Goal: Check status: Check status

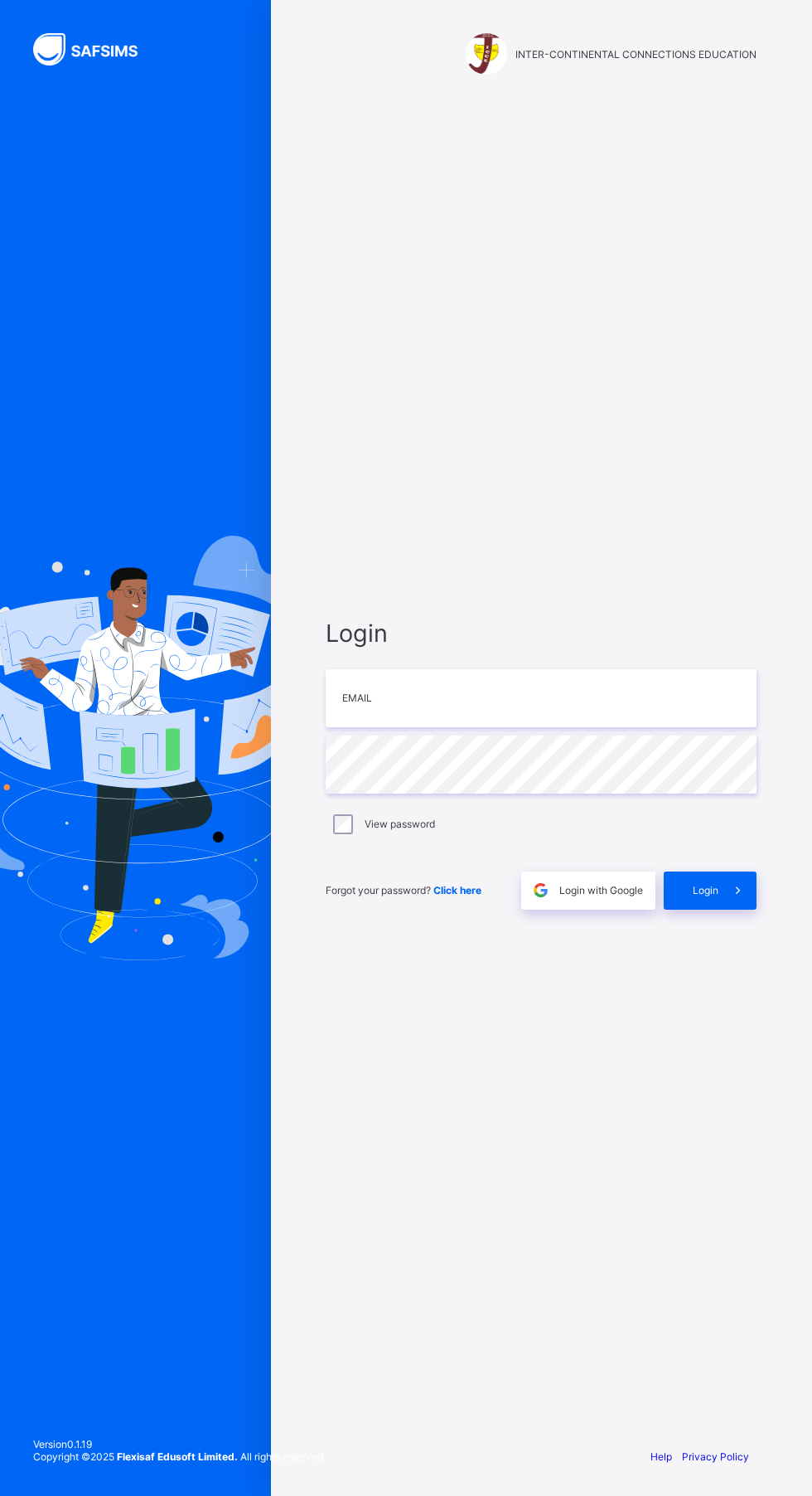
scroll to position [3, 0]
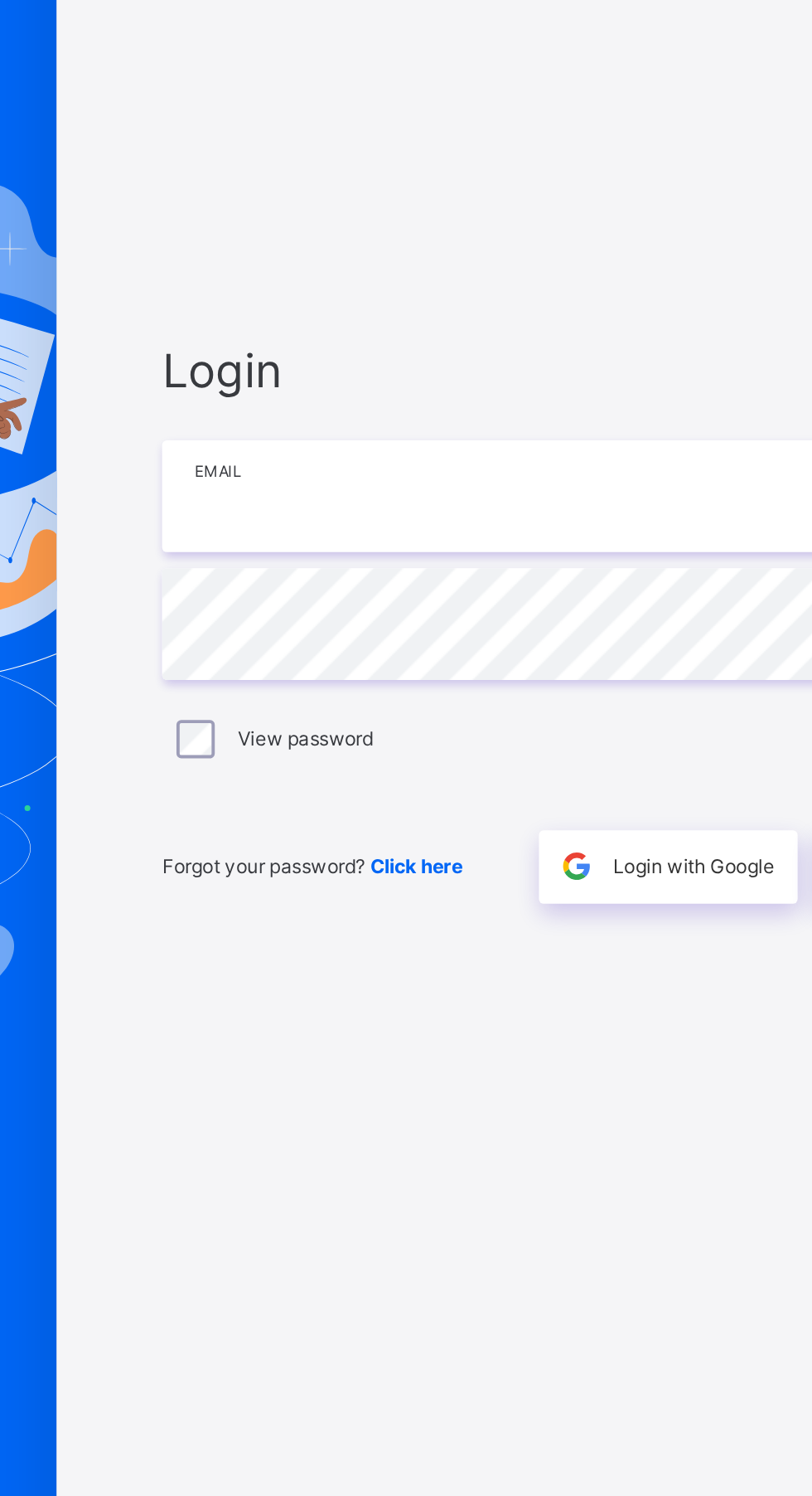
type input "**********"
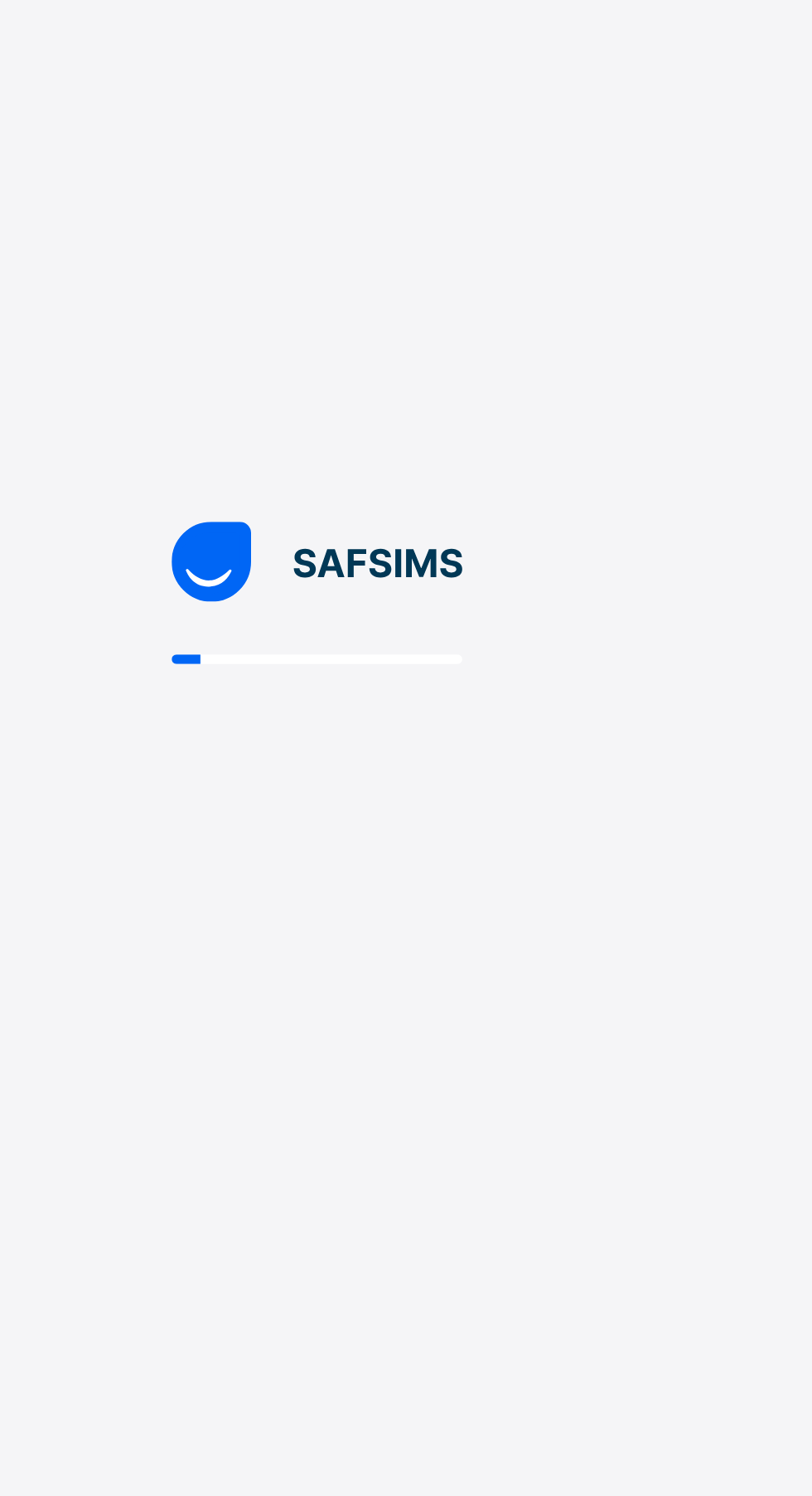
click at [352, 887] on div at bounding box center [406, 748] width 812 height 1496
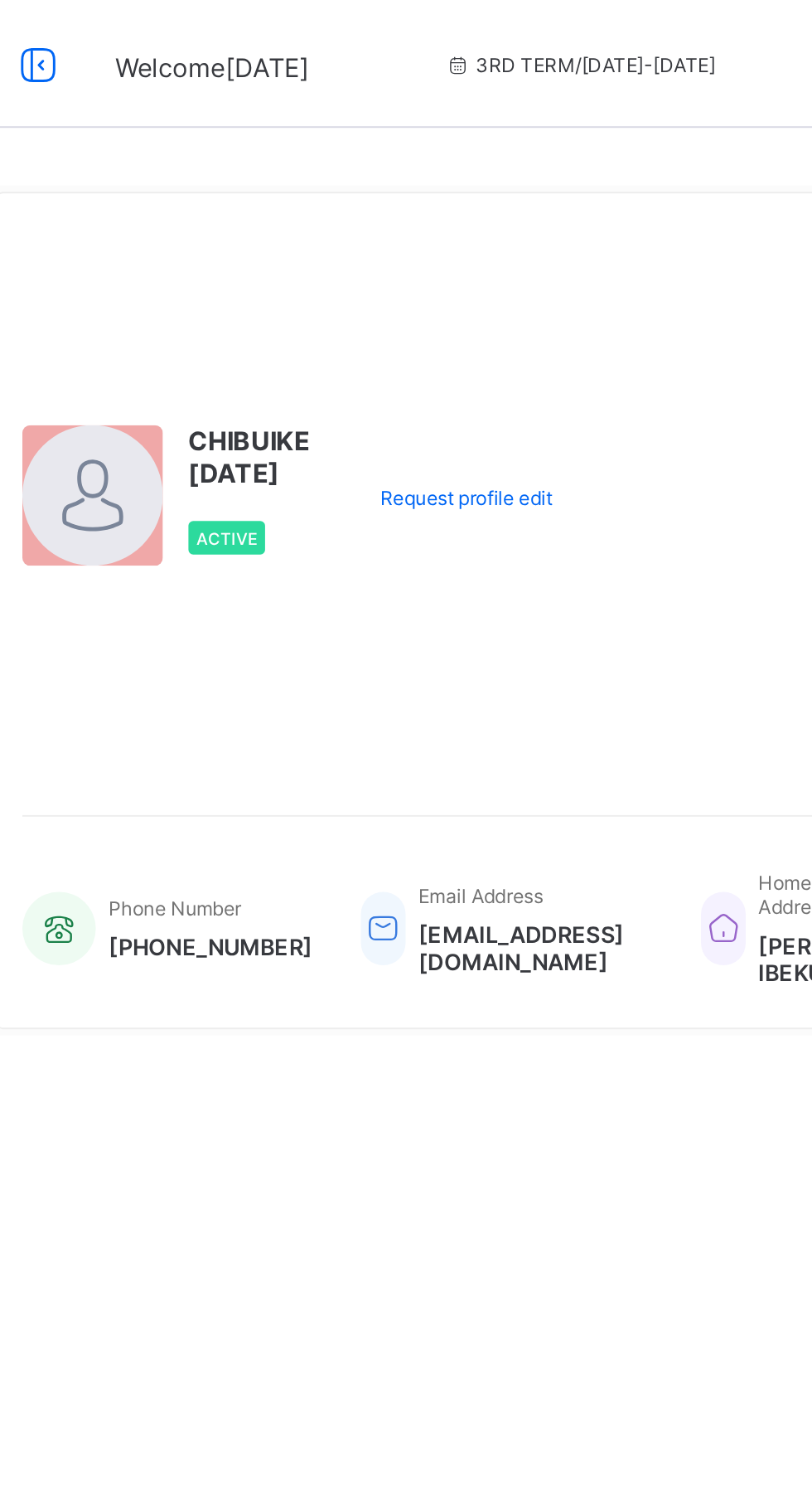
click at [492, 445] on div "Phone Number [PHONE_NUMBER] Email Address [EMAIL_ADDRESS][DOMAIN_NAME] Home / C…" at bounding box center [481, 471] width 511 height 97
click at [447, 42] on div "3RD TERM / [DATE]-[DATE]" at bounding box center [515, 33] width 247 height 67
click at [444, 31] on span "3RD TERM / [DATE]-[DATE]" at bounding box center [514, 34] width 141 height 12
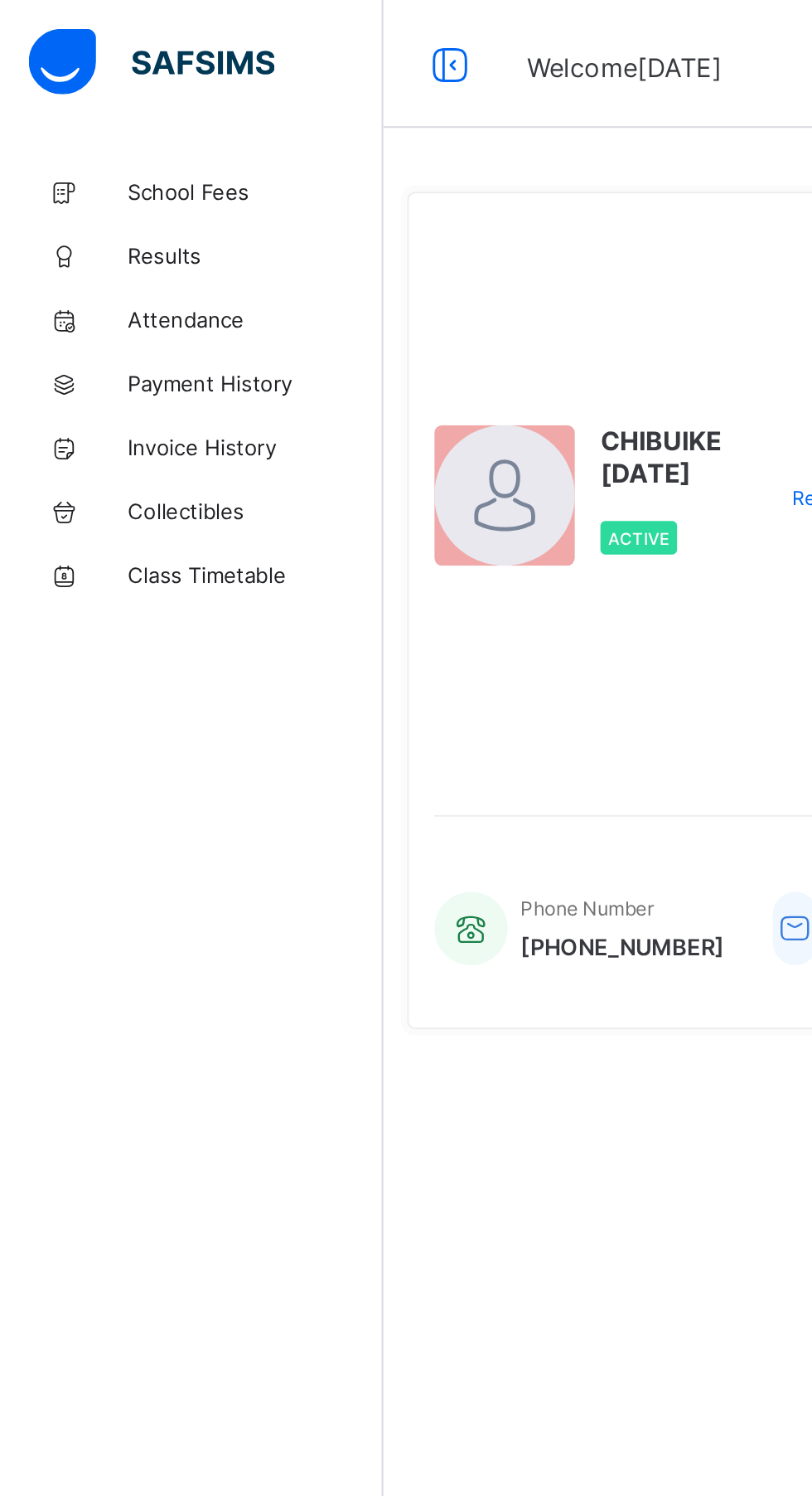
click at [96, 134] on span "Results" at bounding box center [133, 132] width 133 height 13
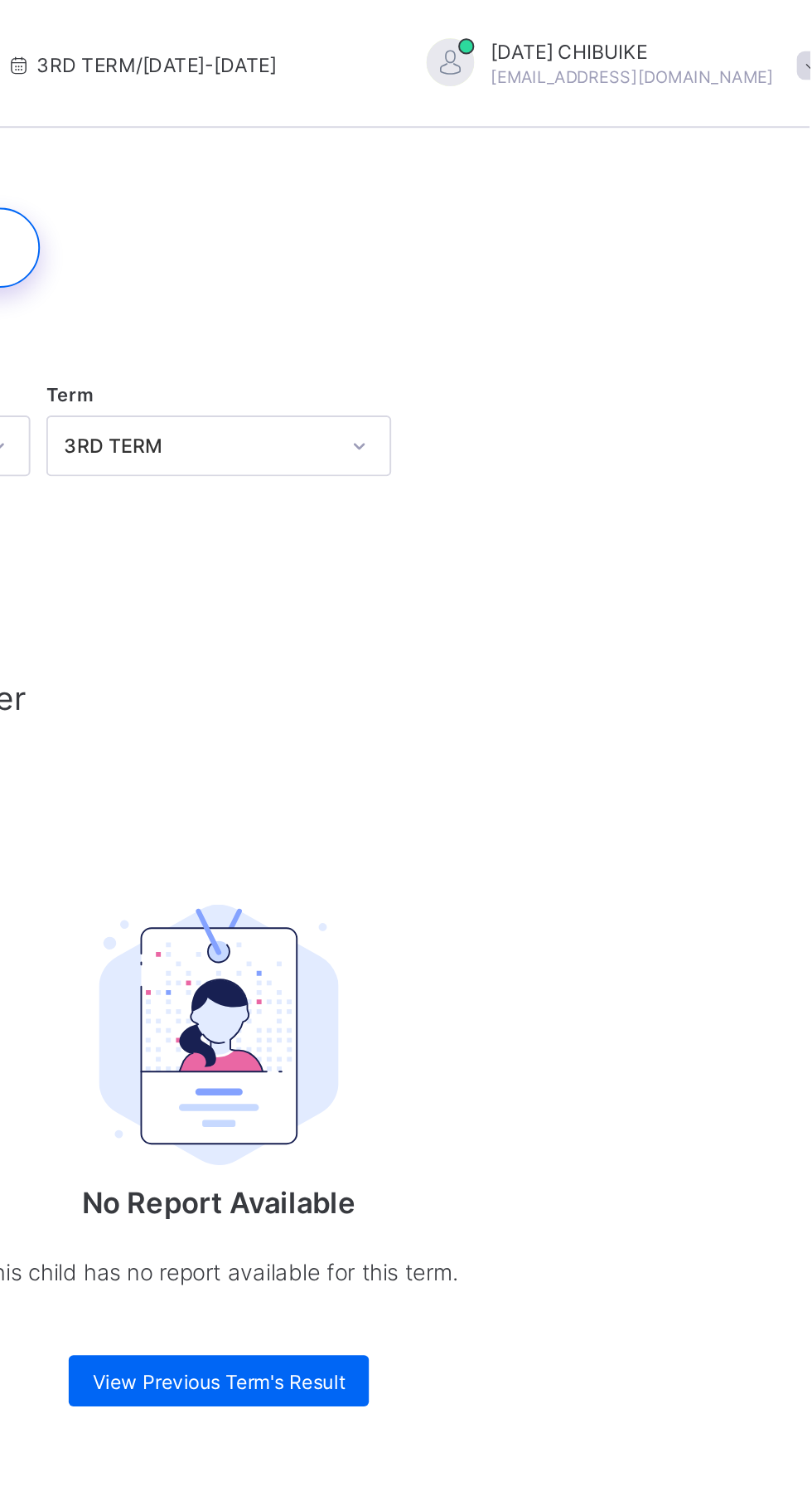
click at [523, 714] on span "View Previous Term's Result" at bounding box center [506, 716] width 131 height 12
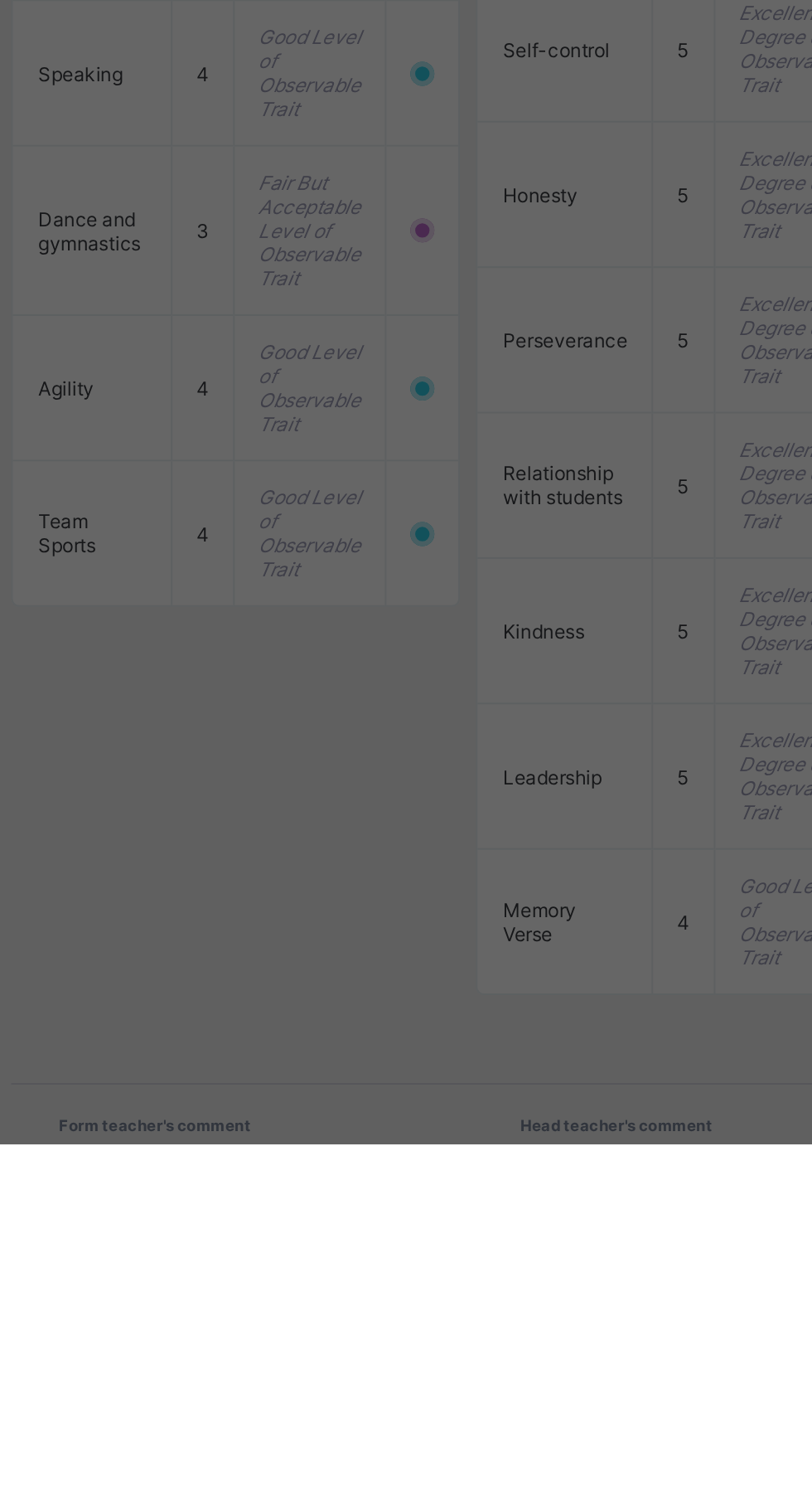
scroll to position [1161, 0]
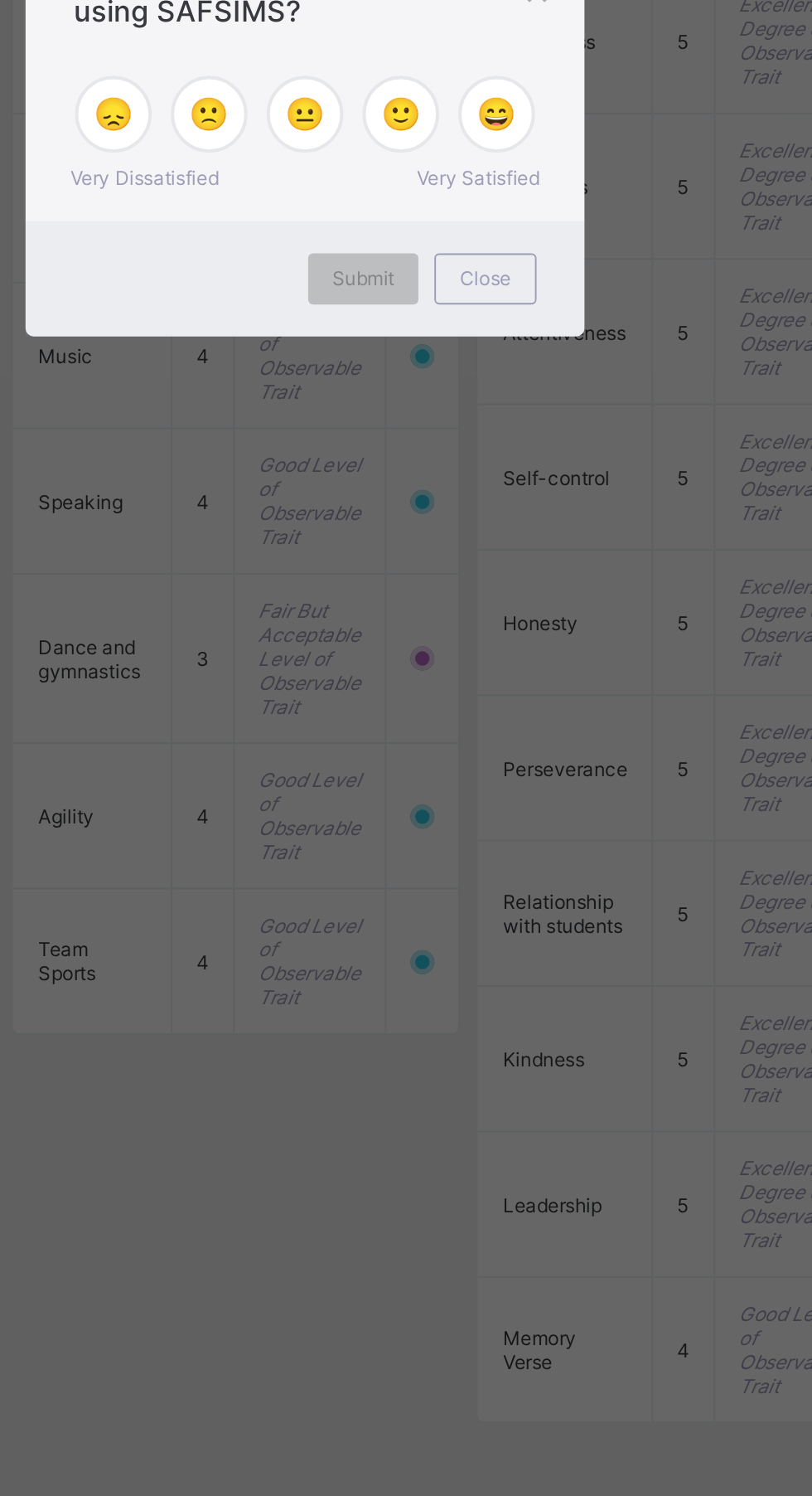
click at [517, 749] on span "😄" at bounding box center [506, 739] width 21 height 20
click at [453, 831] on span "Submit" at bounding box center [436, 824] width 32 height 12
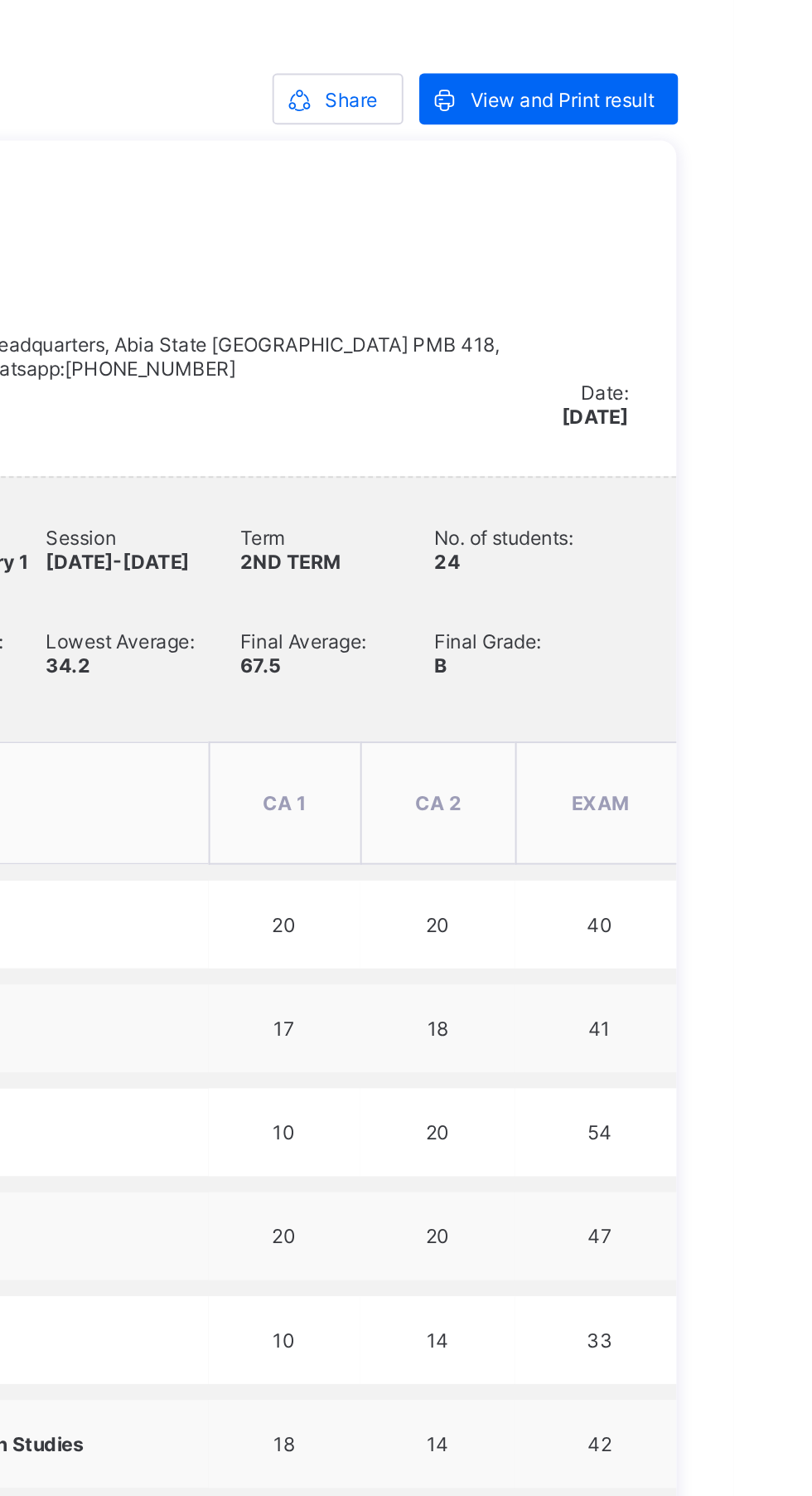
scroll to position [341, 0]
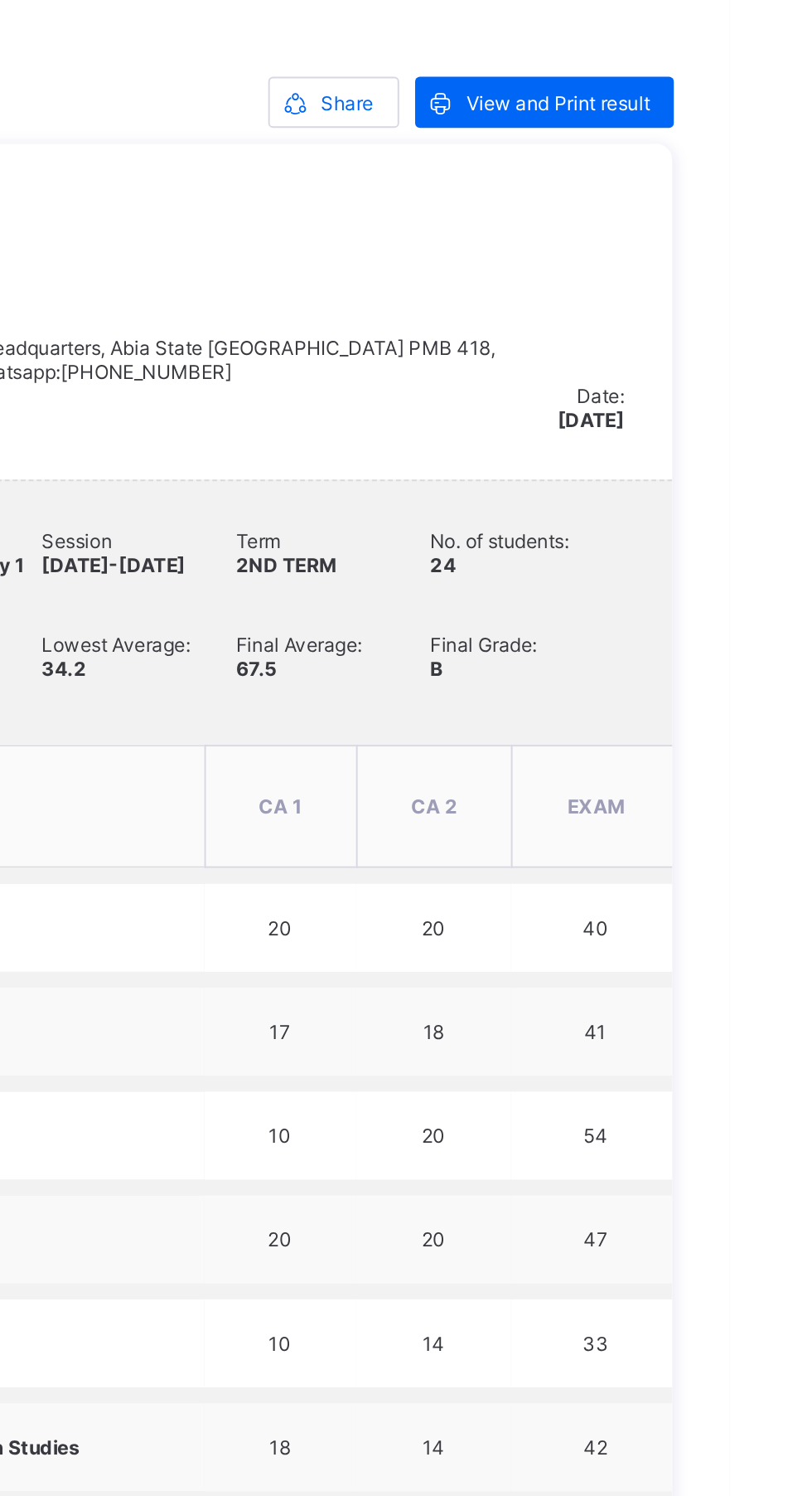
click at [729, 51] on span "View and Print result" at bounding box center [723, 54] width 95 height 12
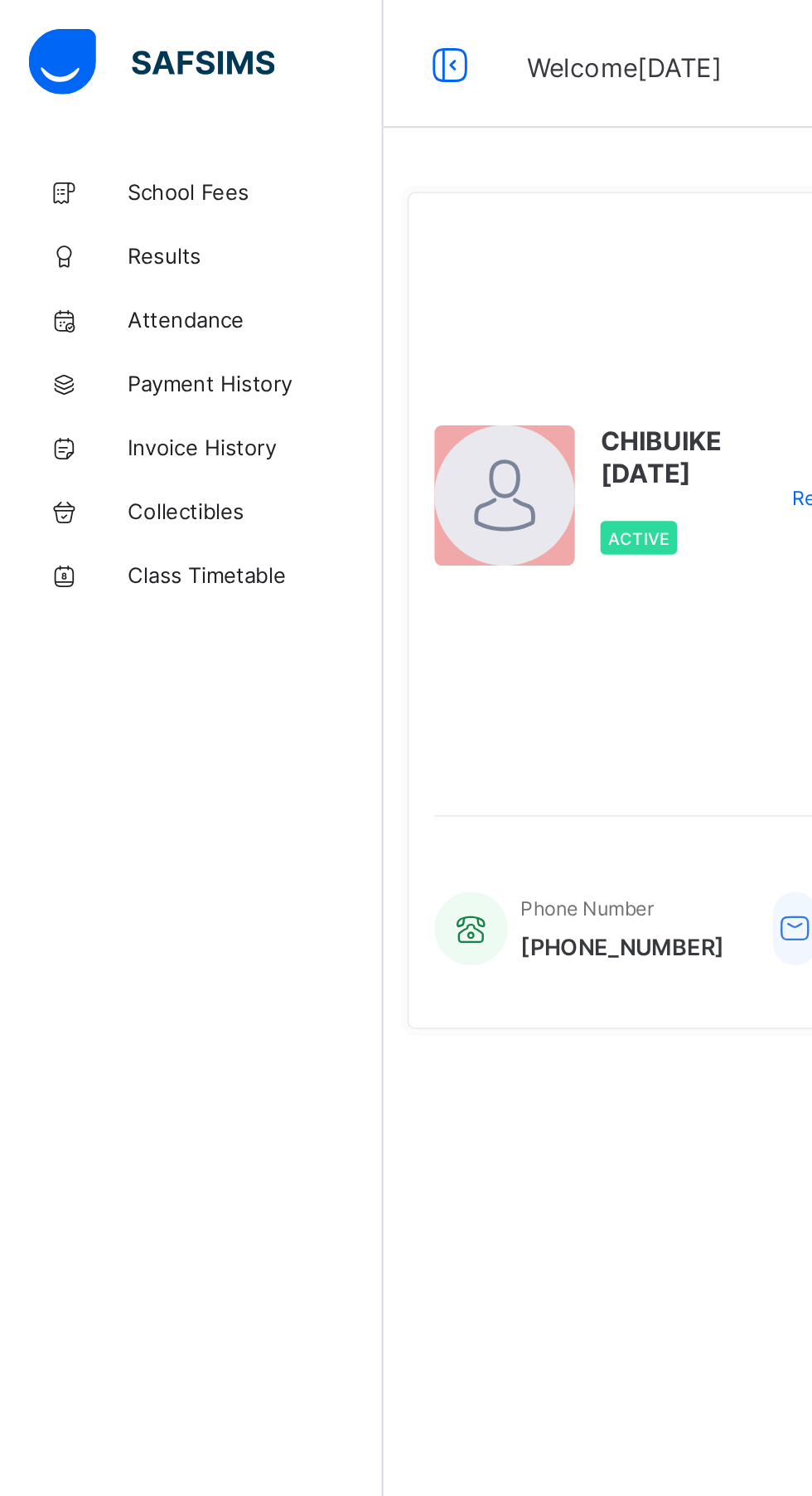
click at [106, 135] on span "Results" at bounding box center [133, 132] width 133 height 13
